Goal: Task Accomplishment & Management: Manage account settings

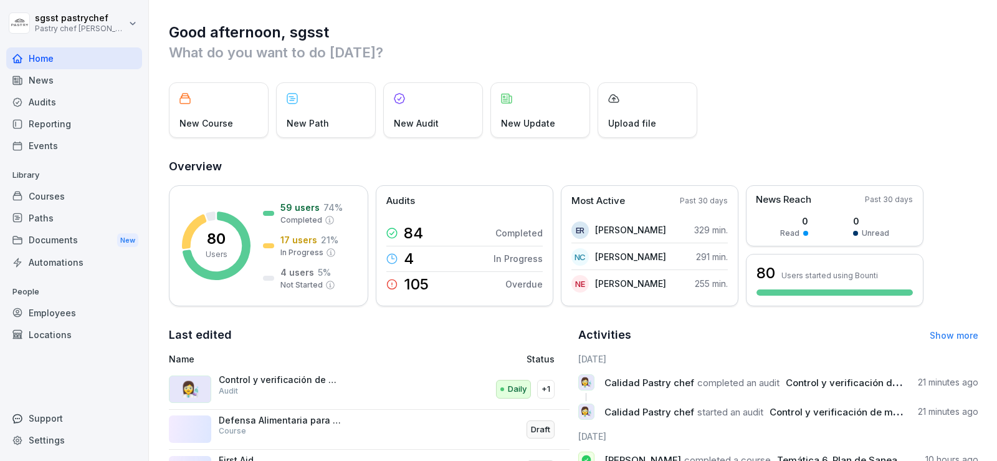
click at [50, 217] on div "Paths" at bounding box center [74, 218] width 136 height 22
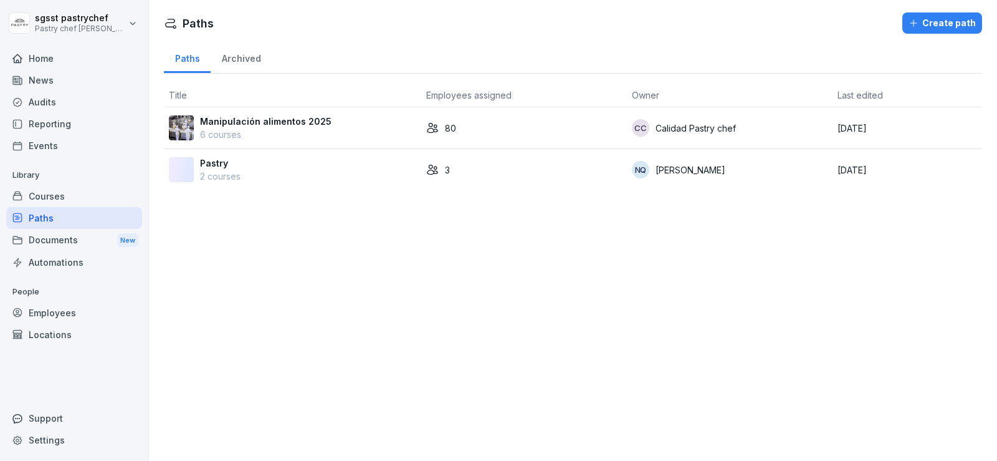
click at [287, 124] on p "Manipulación alimentos 2025" at bounding box center [266, 121] width 132 height 13
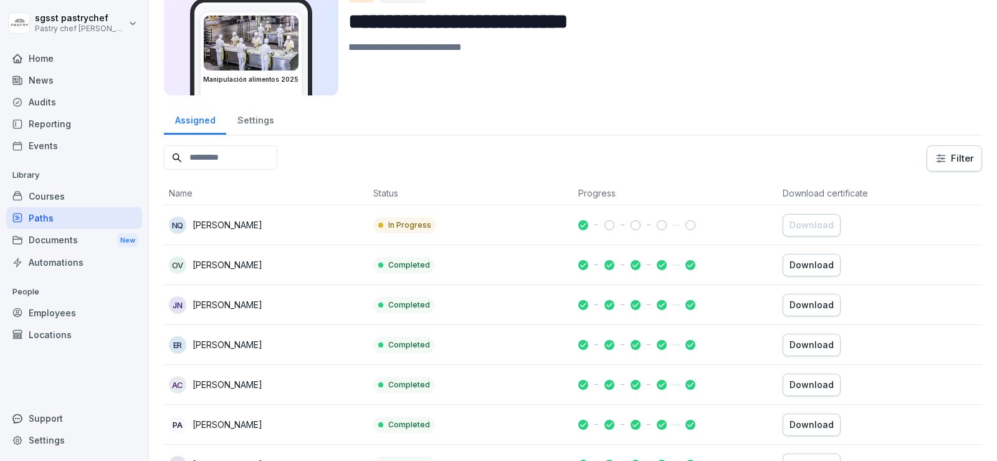
scroll to position [62, 0]
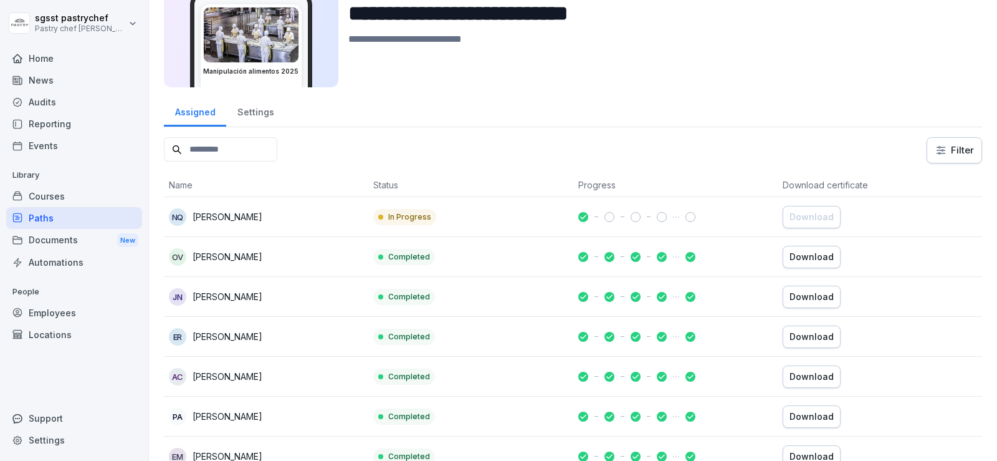
click at [214, 141] on input at bounding box center [220, 149] width 113 height 24
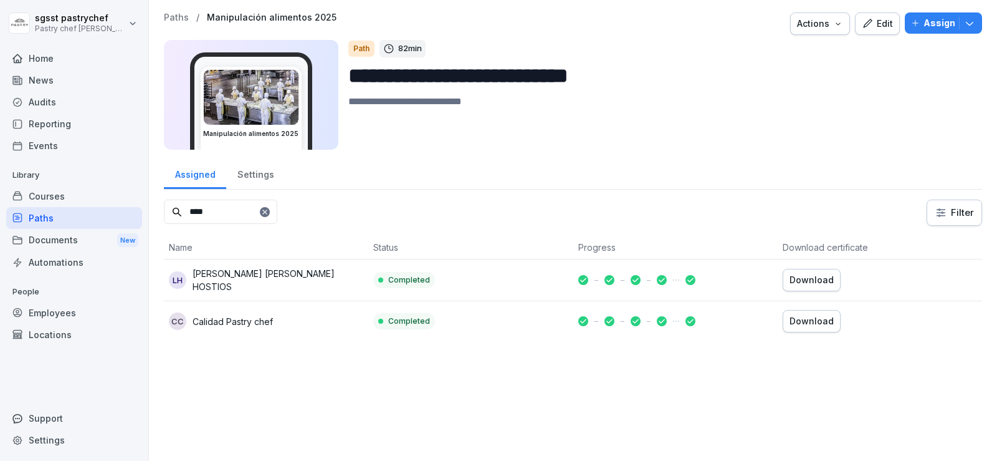
type input "****"
click at [288, 286] on div "[PERSON_NAME] [PERSON_NAME] HOSTIOS" at bounding box center [266, 280] width 195 height 26
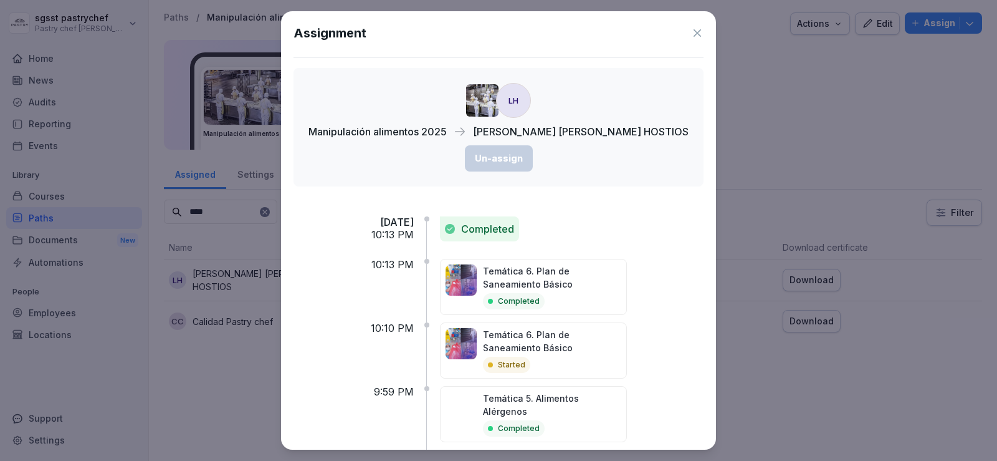
click at [691, 39] on icon at bounding box center [697, 33] width 12 height 12
